Goal: Task Accomplishment & Management: Manage account settings

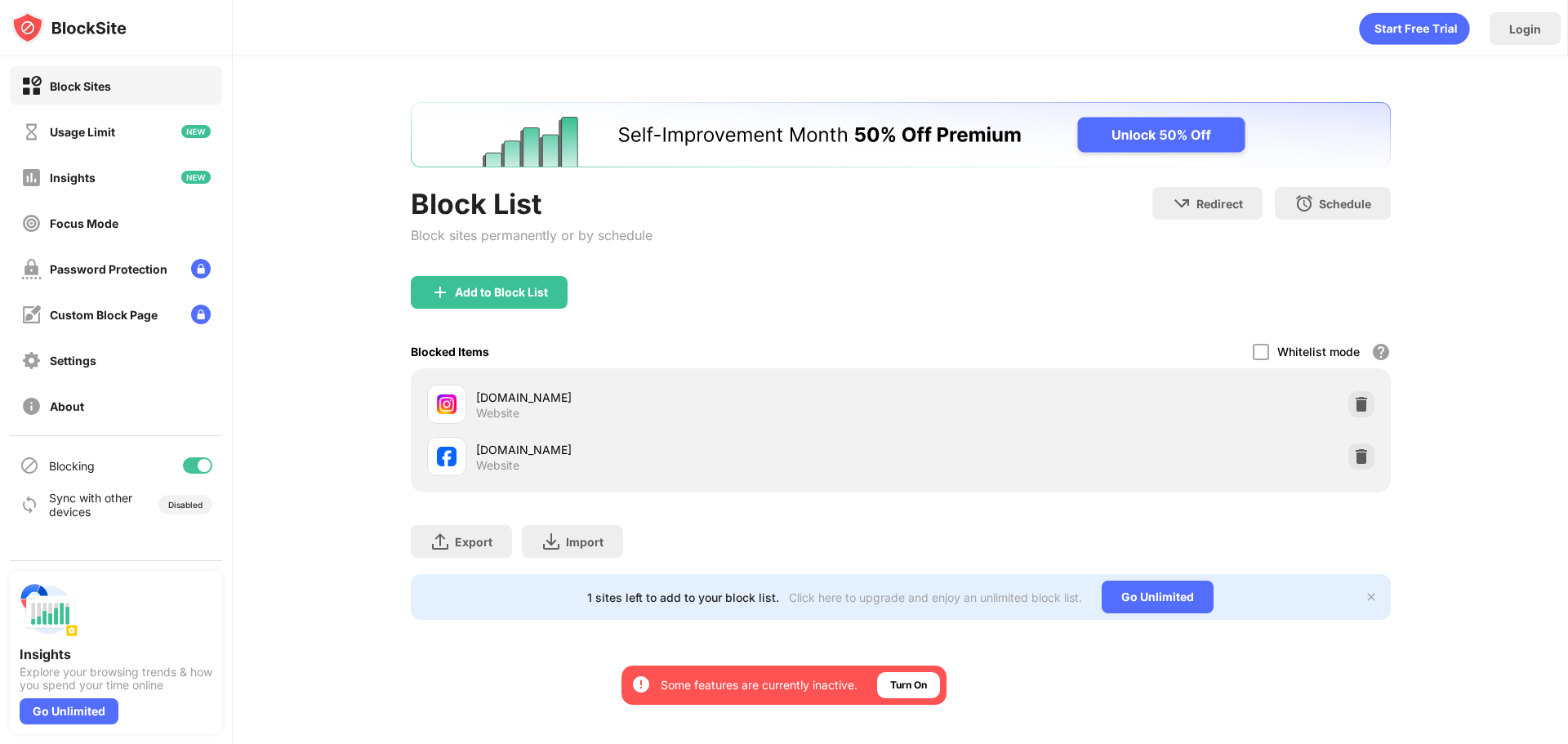
click at [200, 470] on div at bounding box center [204, 465] width 13 height 13
drag, startPoint x: 197, startPoint y: 469, endPoint x: 208, endPoint y: 463, distance: 12.5
click at [198, 469] on div at bounding box center [198, 466] width 29 height 16
click at [193, 460] on div at bounding box center [198, 466] width 29 height 16
click at [199, 473] on div at bounding box center [198, 466] width 29 height 16
